Goal: Find specific page/section: Find specific page/section

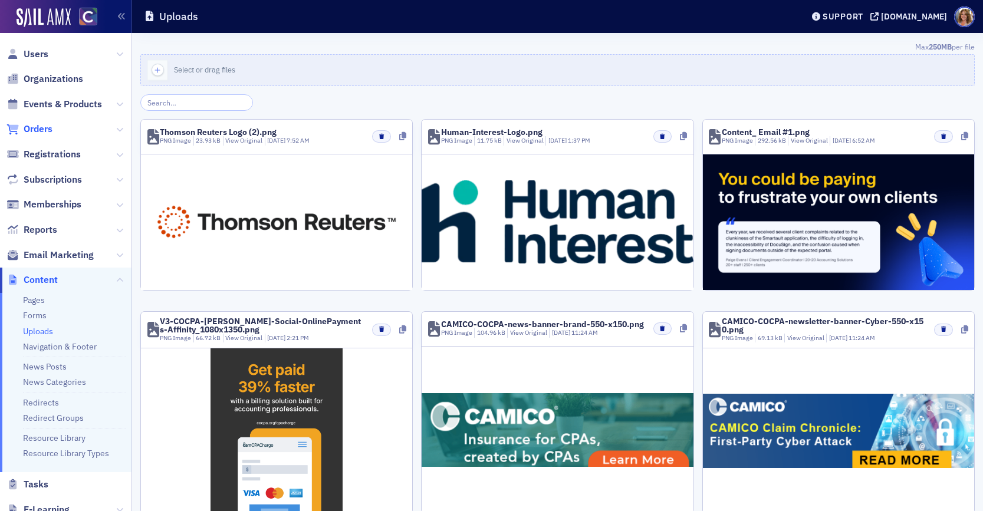
click at [41, 126] on span "Orders" at bounding box center [38, 129] width 29 height 13
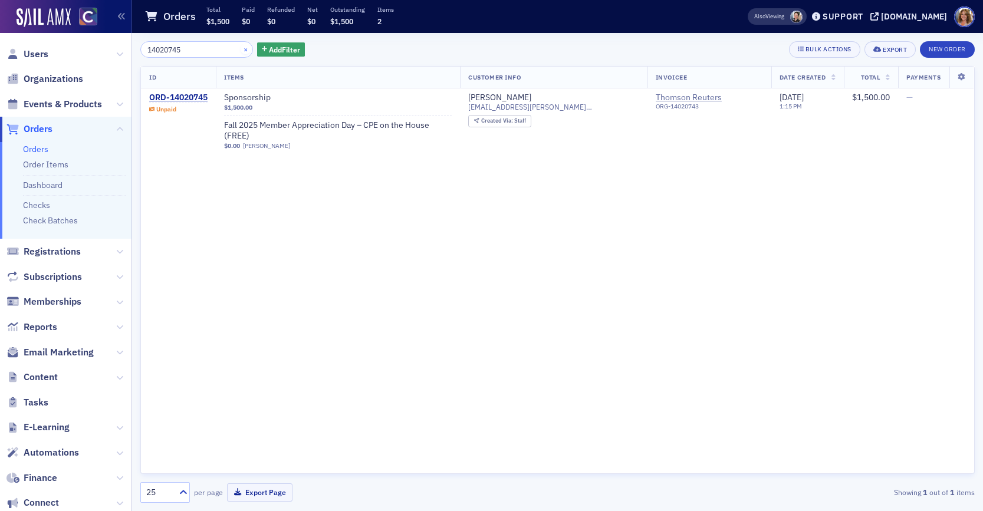
type input "14020745"
click at [241, 50] on button "×" at bounding box center [246, 49] width 11 height 11
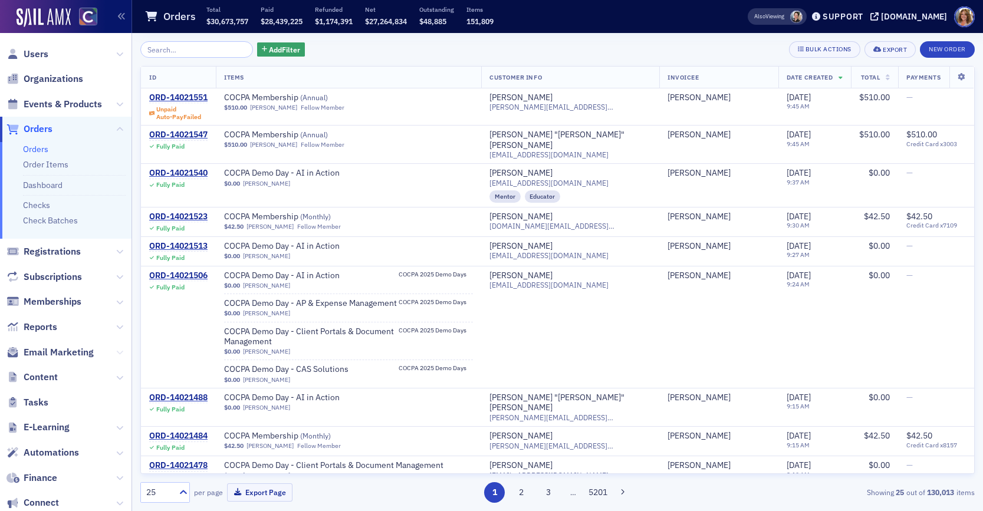
click at [120, 351] on icon at bounding box center [119, 352] width 7 height 7
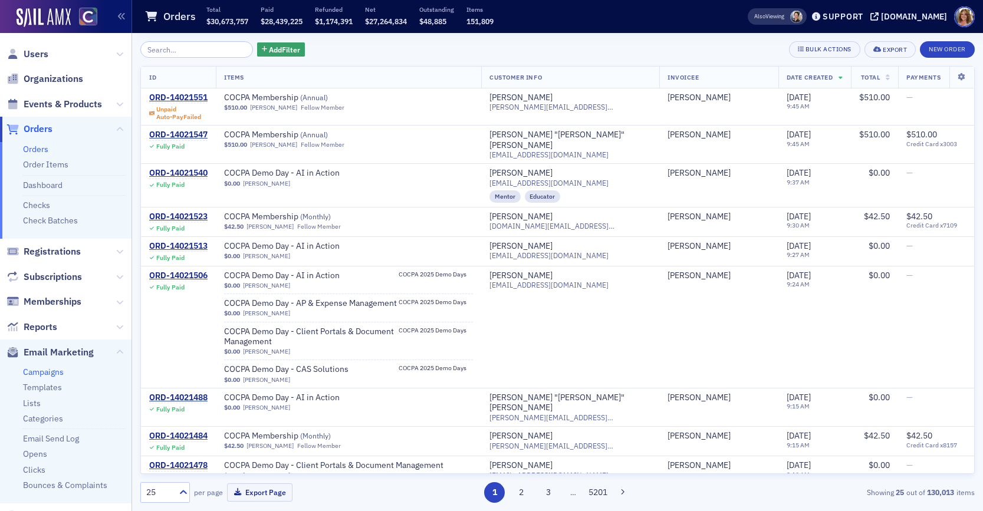
click at [52, 371] on link "Campaigns" at bounding box center [43, 372] width 41 height 11
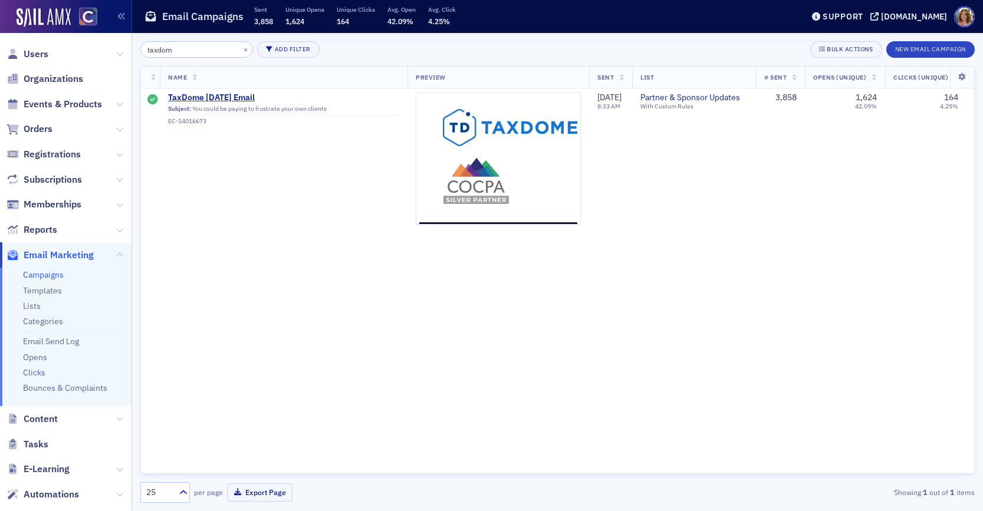
scroll to position [0, 1]
type input "taxdom"
click at [219, 96] on span "TaxDome [DATE] Email" at bounding box center [282, 98] width 231 height 11
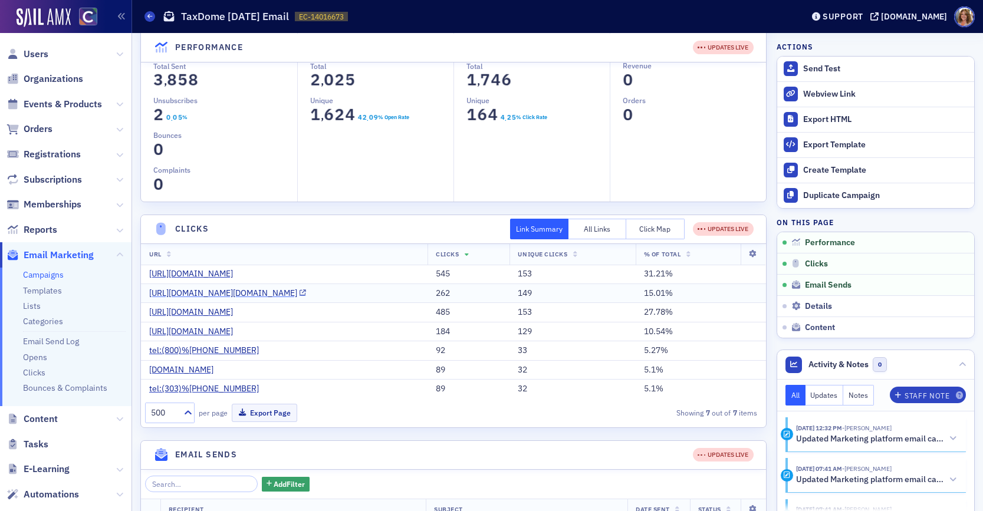
scroll to position [159, 0]
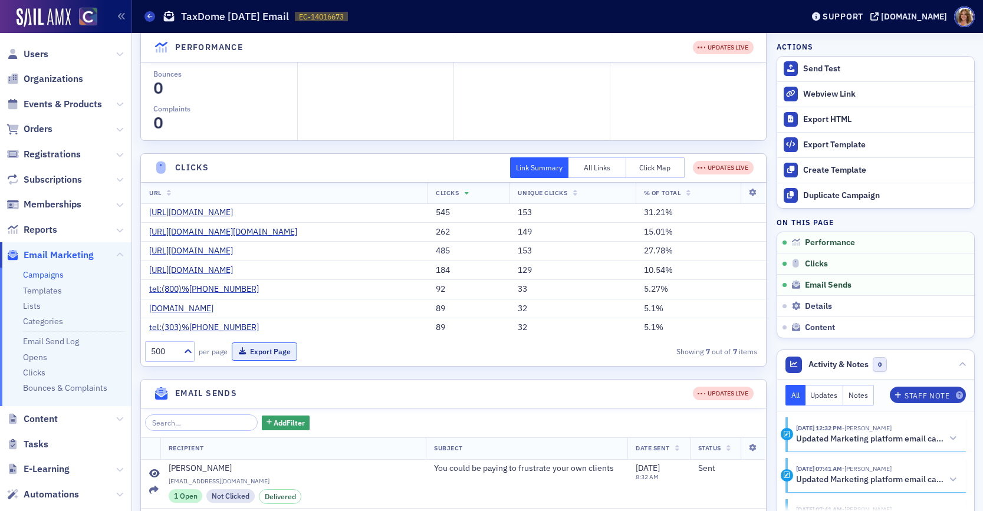
click at [257, 361] on button "Export Page" at bounding box center [264, 352] width 65 height 18
click at [37, 130] on span "Orders" at bounding box center [38, 129] width 29 height 13
